Goal: Information Seeking & Learning: Find specific fact

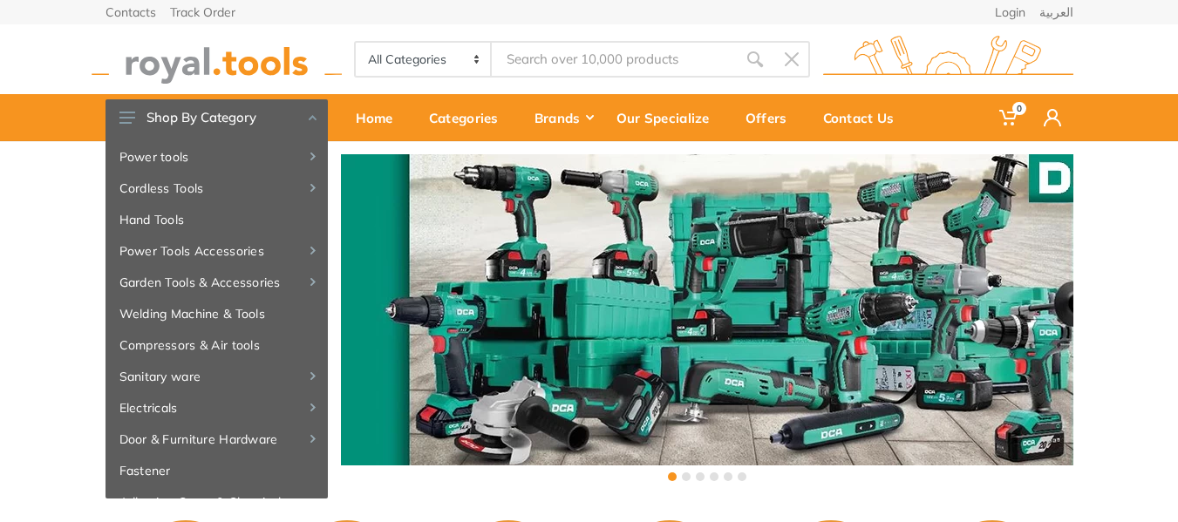
click at [597, 65] on input "Site search" at bounding box center [614, 59] width 244 height 37
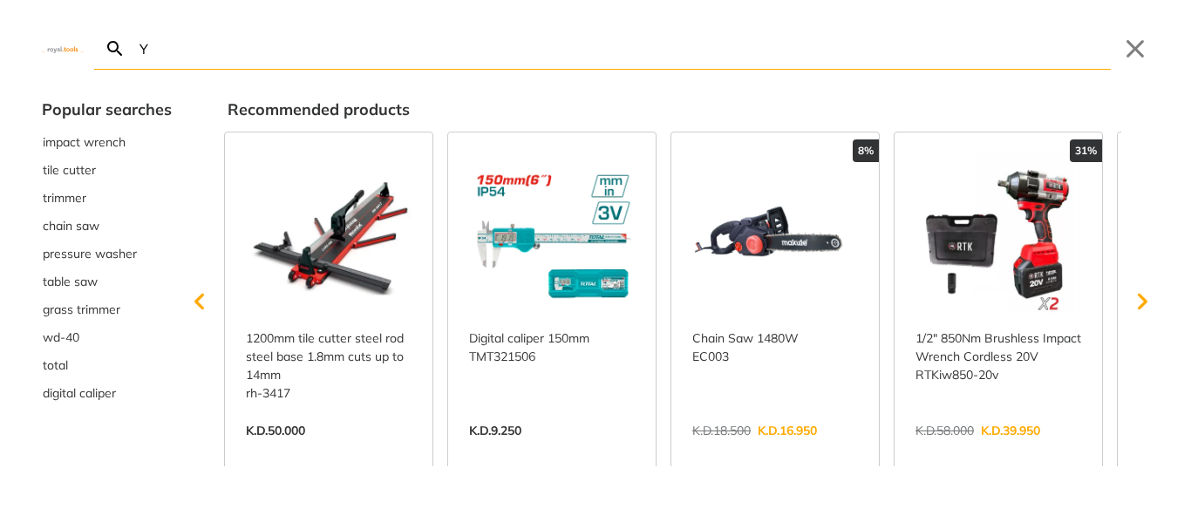
type input "YA"
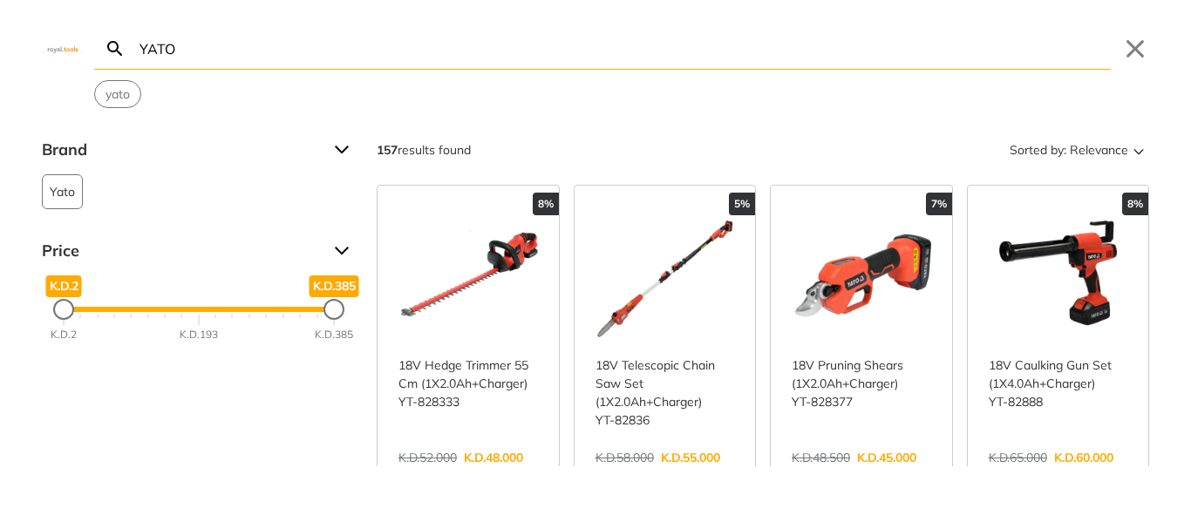
type input "YATO"
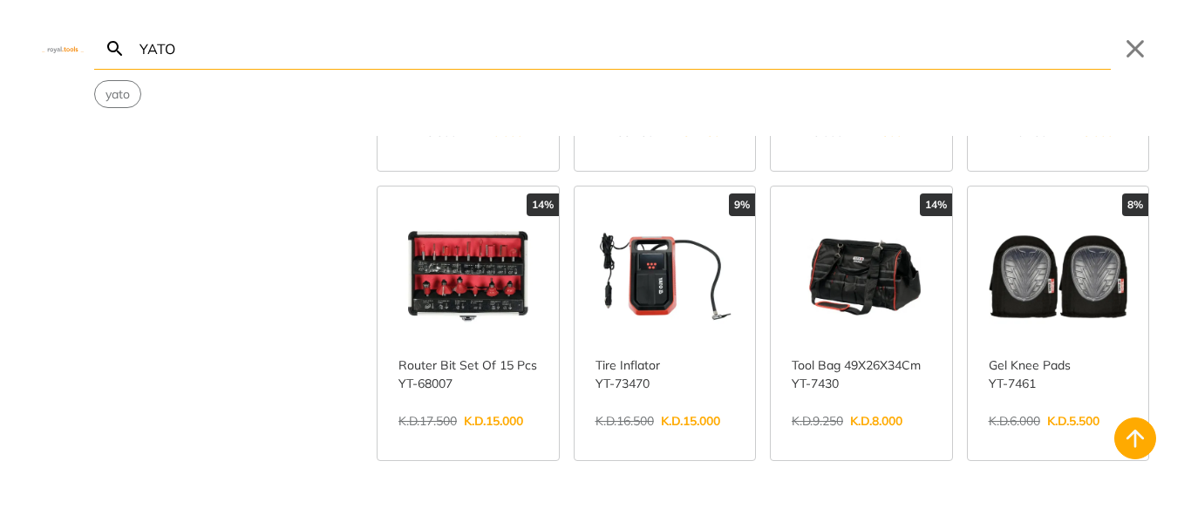
scroll to position [959, 0]
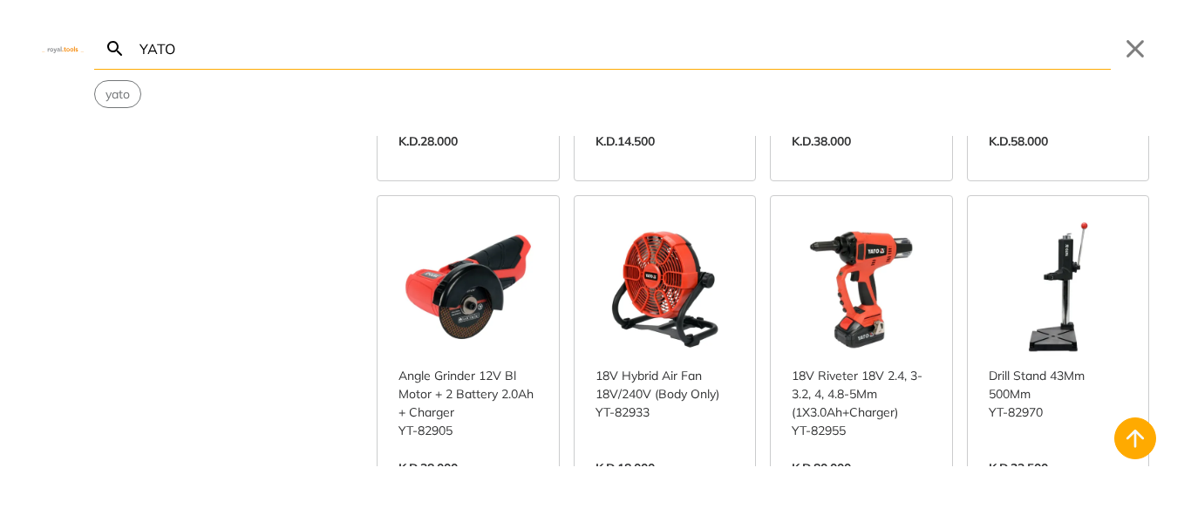
scroll to position [2616, 0]
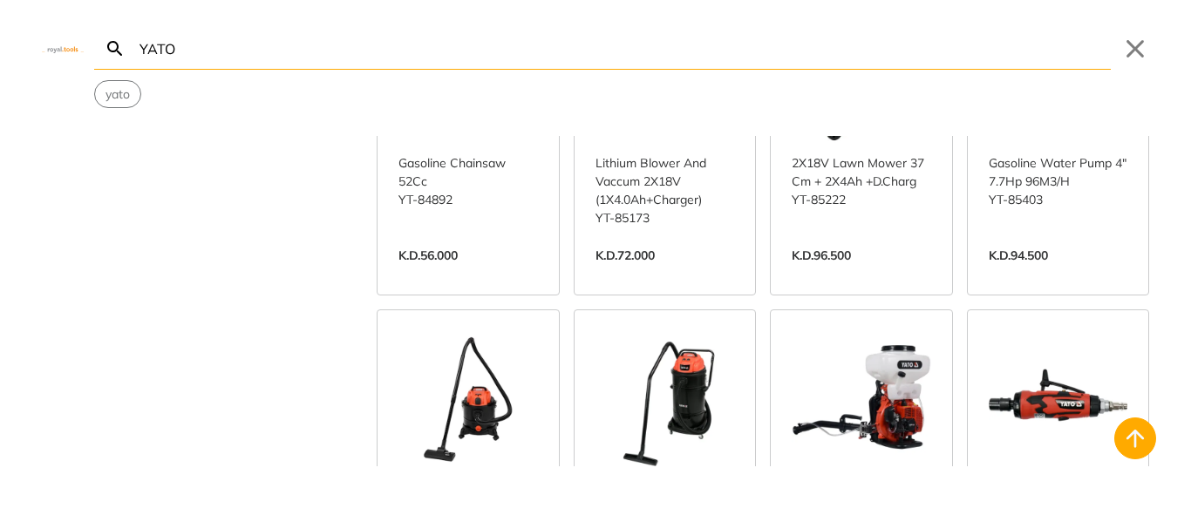
scroll to position [4098, 0]
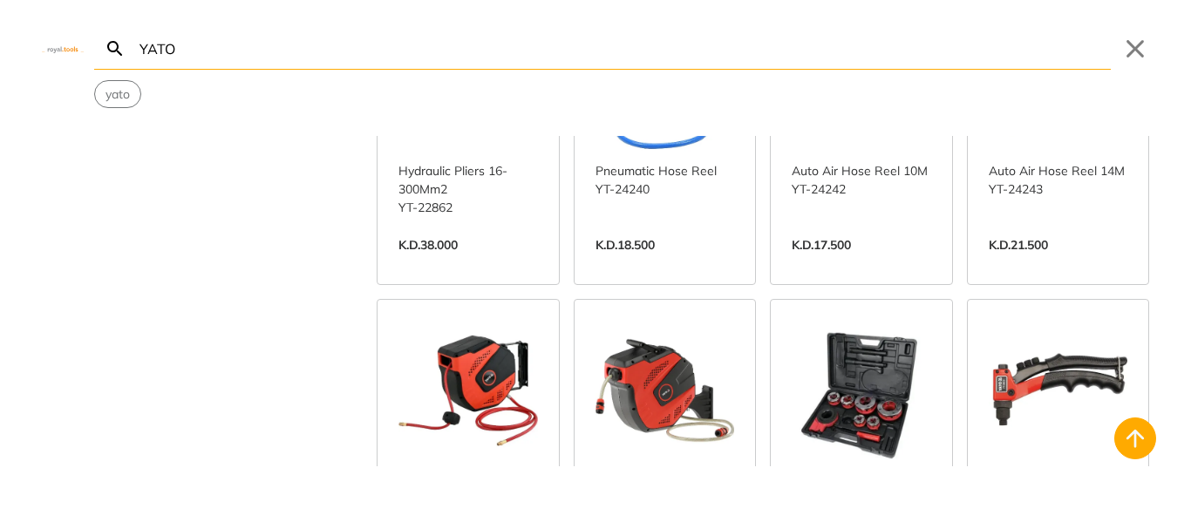
scroll to position [5668, 0]
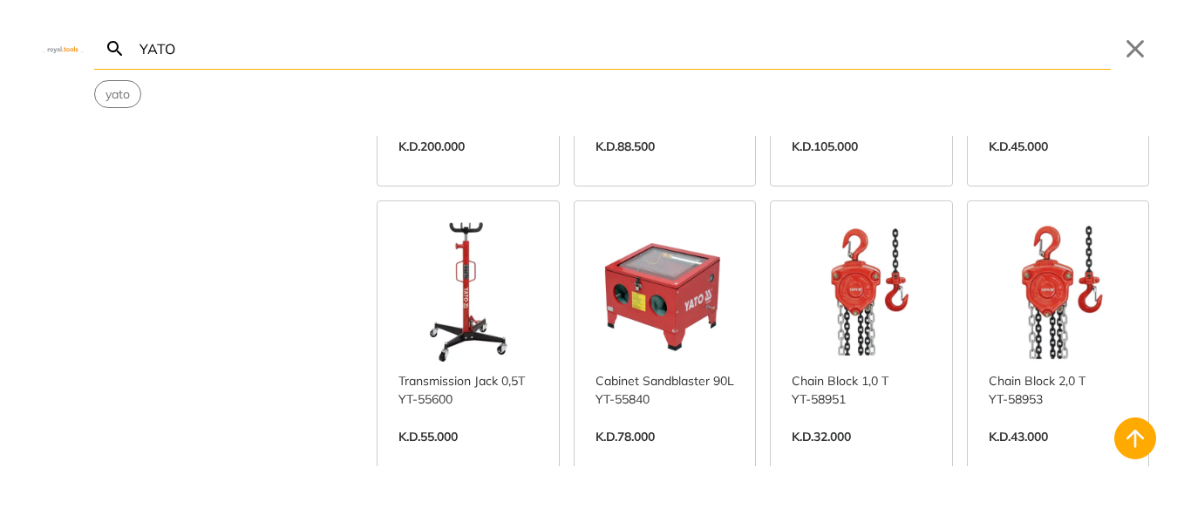
scroll to position [6975, 0]
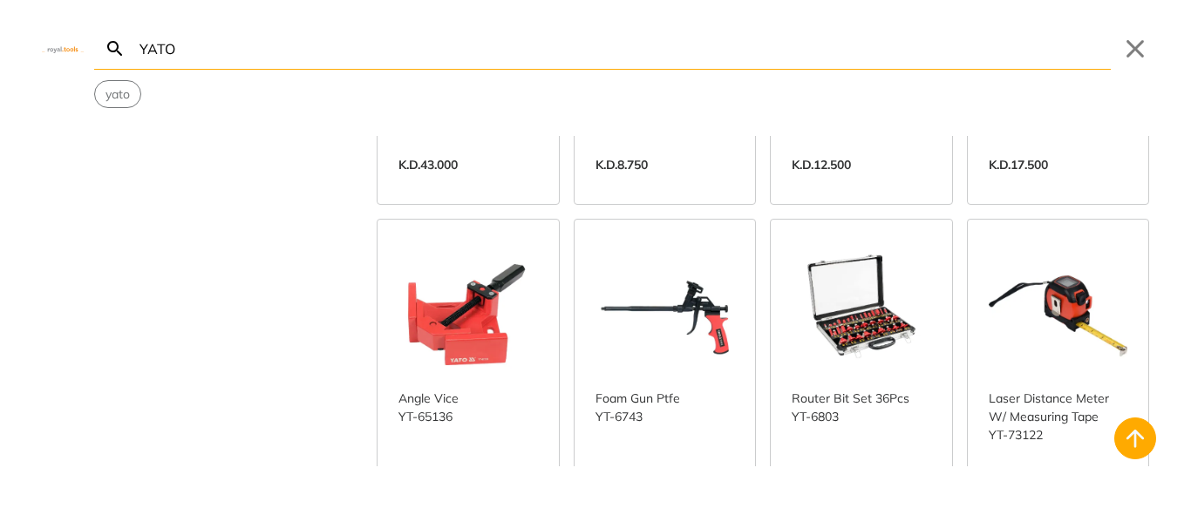
scroll to position [7935, 0]
